Goal: Transaction & Acquisition: Purchase product/service

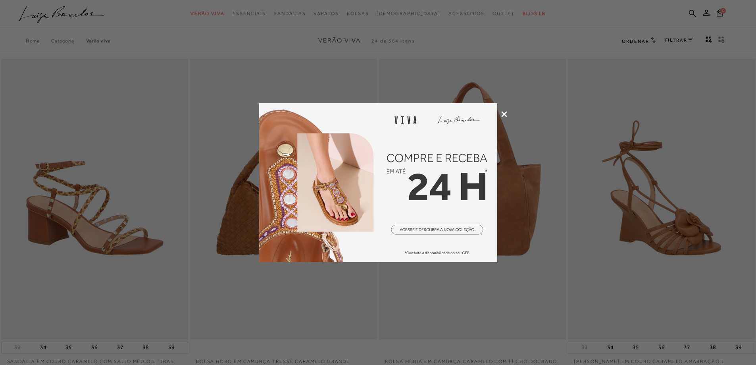
click at [503, 111] on icon at bounding box center [504, 114] width 6 height 6
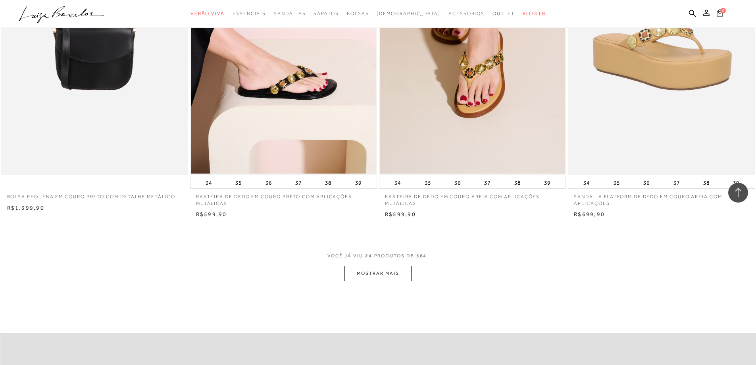
scroll to position [1706, 0]
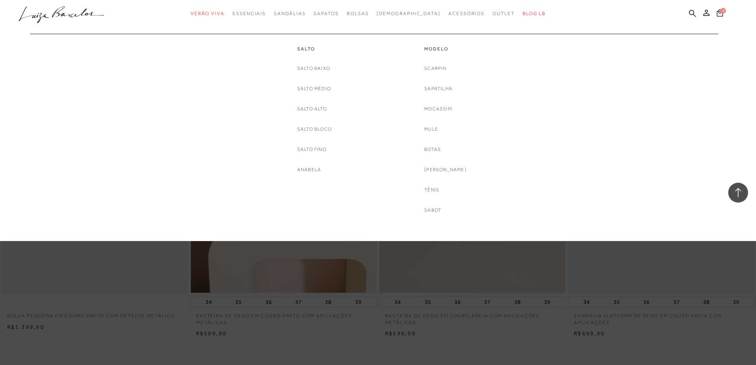
click at [351, 30] on div at bounding box center [373, 30] width 703 height 8
click at [444, 69] on link "Scarpin" at bounding box center [435, 68] width 22 height 8
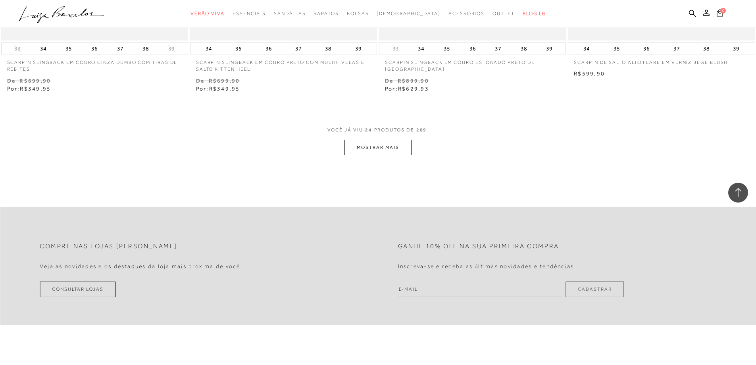
scroll to position [1904, 0]
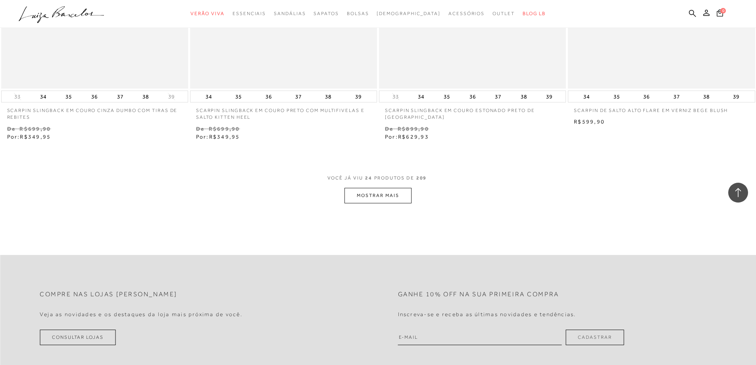
click at [360, 198] on button "MOSTRAR MAIS" at bounding box center [377, 195] width 67 height 15
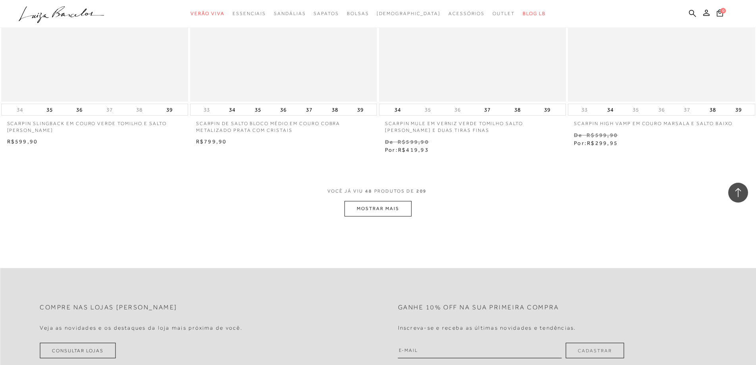
scroll to position [3967, 0]
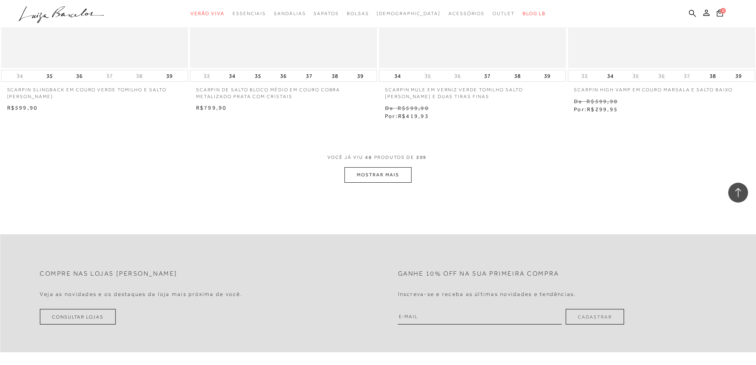
click at [381, 177] on button "MOSTRAR MAIS" at bounding box center [377, 174] width 67 height 15
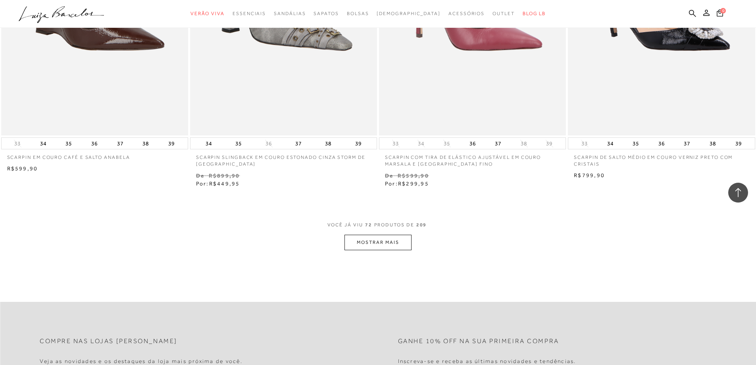
scroll to position [5990, 0]
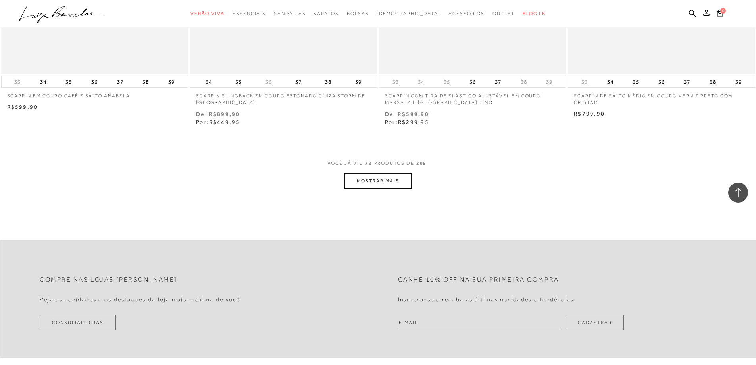
click at [377, 179] on button "MOSTRAR MAIS" at bounding box center [377, 180] width 67 height 15
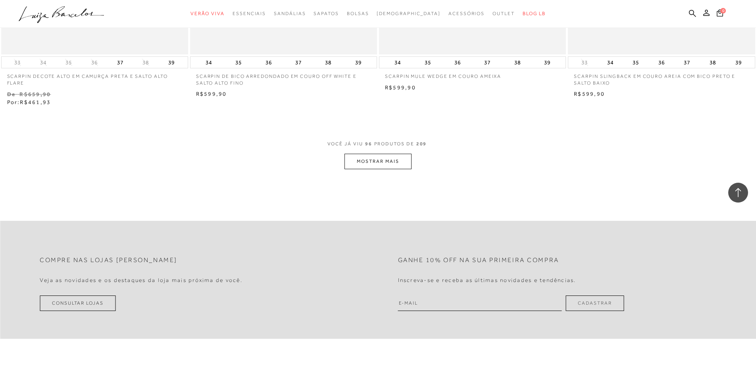
scroll to position [8053, 0]
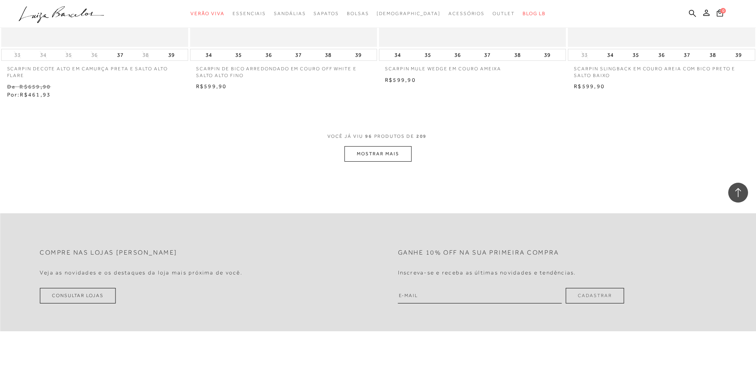
click at [378, 158] on button "MOSTRAR MAIS" at bounding box center [377, 153] width 67 height 15
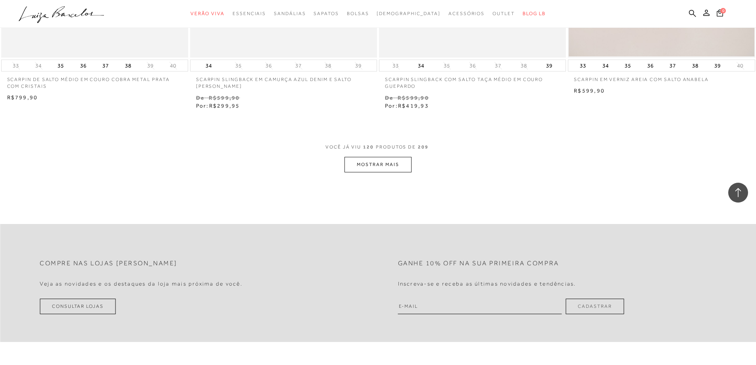
scroll to position [10116, 0]
